Goal: Find specific page/section: Find specific page/section

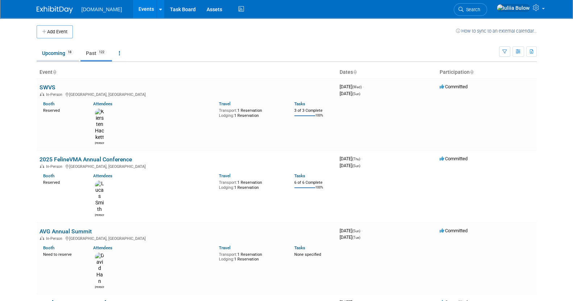
click at [51, 58] on link "Upcoming 18" at bounding box center [58, 53] width 42 height 14
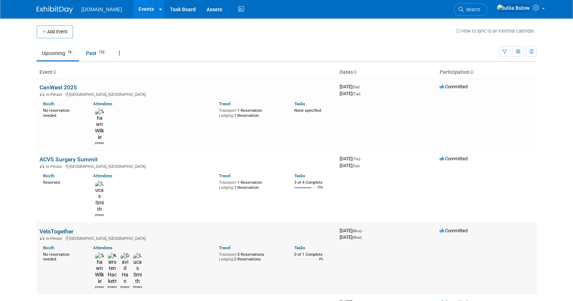
click at [53, 228] on link "VetsTogether" at bounding box center [56, 231] width 34 height 7
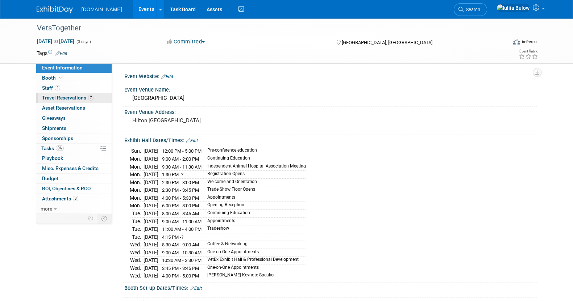
click at [67, 98] on span "Travel Reservations 7" at bounding box center [67, 98] width 51 height 6
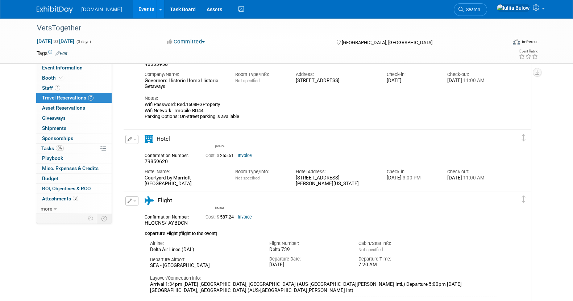
scroll to position [135, 0]
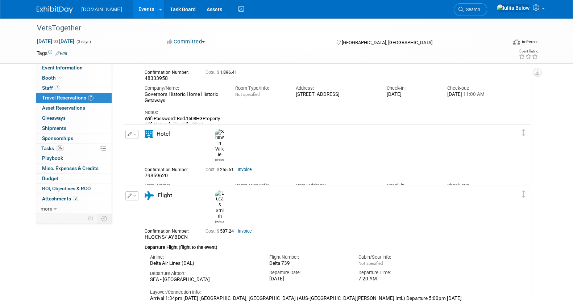
click at [200, 189] on div "Courtyard by Marriott New Orleans Warehouse Arts District" at bounding box center [184, 195] width 80 height 12
drag, startPoint x: 194, startPoint y: 179, endPoint x: 139, endPoint y: 174, distance: 55.3
click at [139, 179] on div "Hotel Name: Courtyard by Marriott New Orleans Warehouse Arts District" at bounding box center [184, 190] width 91 height 22
click at [213, 189] on div "Courtyard by Marriott New Orleans Warehouse Arts District" at bounding box center [184, 195] width 80 height 12
drag, startPoint x: 200, startPoint y: 177, endPoint x: 139, endPoint y: 175, distance: 60.5
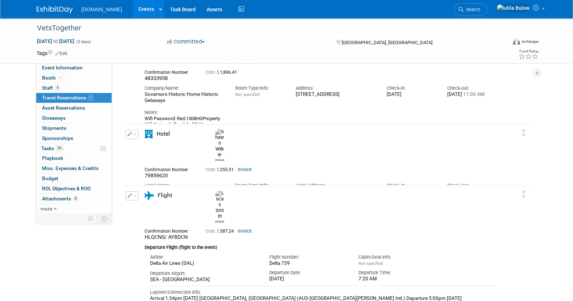
click at [139, 179] on div "Hotel Name: Courtyard by Marriott New Orleans Warehouse Arts District" at bounding box center [184, 190] width 91 height 22
copy div "Courtyard by Marriott New Orleans Warehouse Arts District"
